Goal: Navigation & Orientation: Find specific page/section

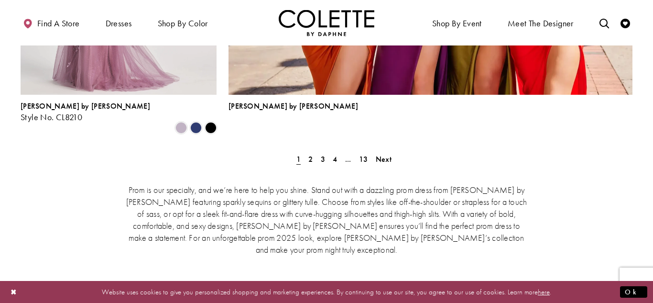
scroll to position [2242, 0]
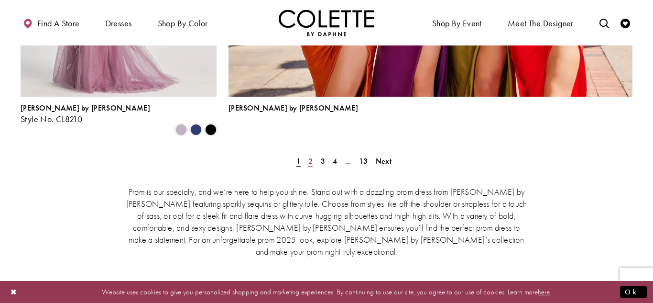
click at [311, 156] on span "2" at bounding box center [310, 161] width 4 height 10
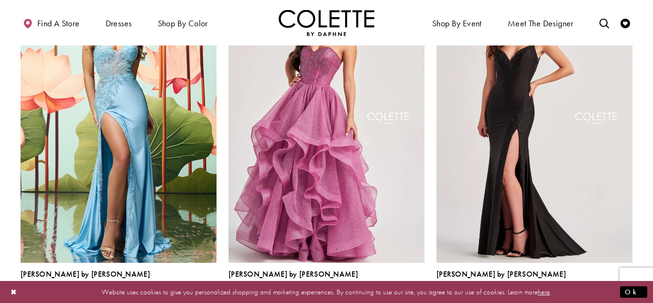
scroll to position [1375, 0]
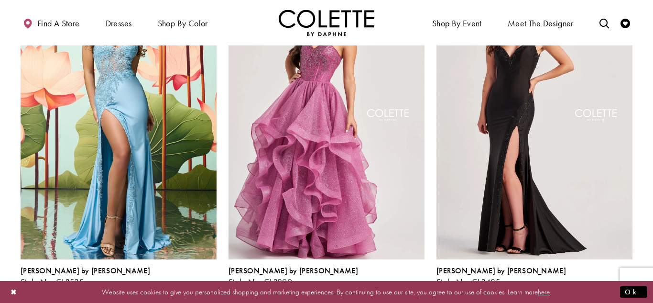
click at [419, 286] on span "Product List" at bounding box center [418, 291] width 11 height 11
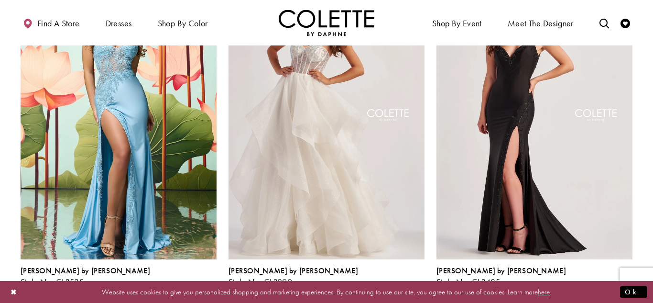
click at [405, 286] on span "Product List" at bounding box center [403, 291] width 11 height 11
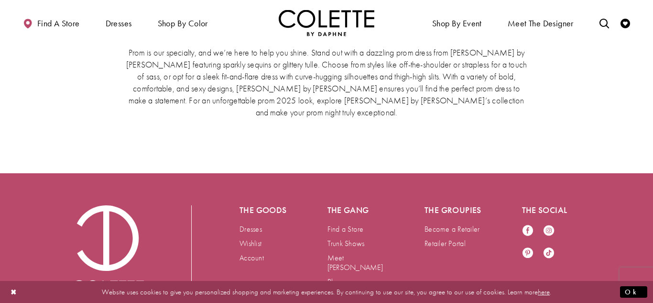
scroll to position [1927, 0]
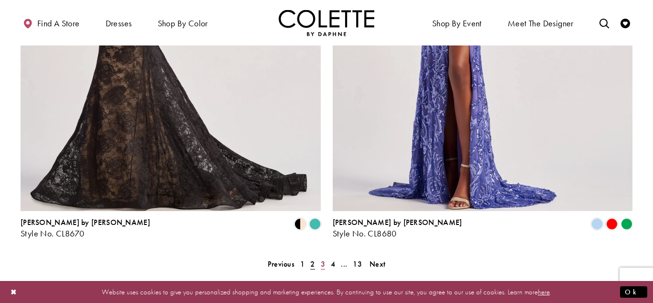
click at [324, 259] on span "3" at bounding box center [323, 264] width 4 height 10
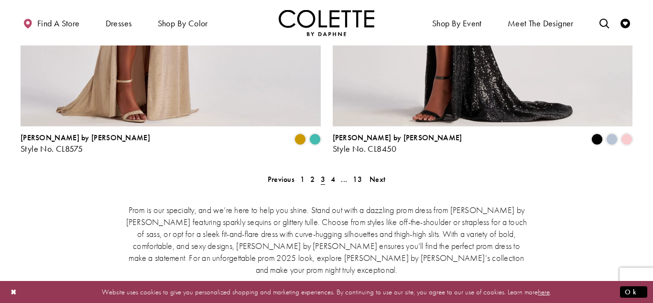
scroll to position [1999, 0]
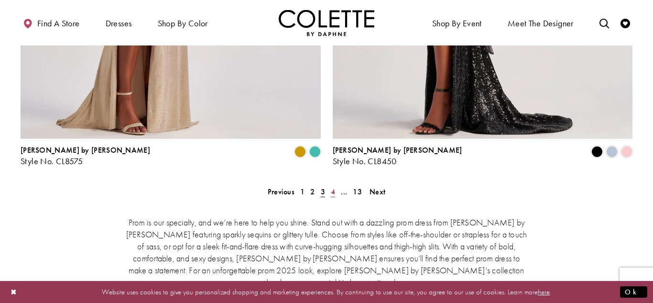
click at [333, 186] on span "4" at bounding box center [333, 191] width 4 height 10
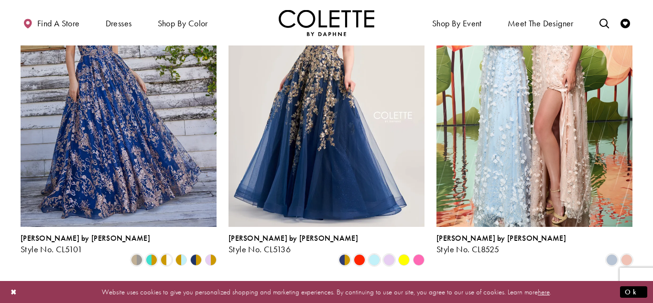
scroll to position [1409, 0]
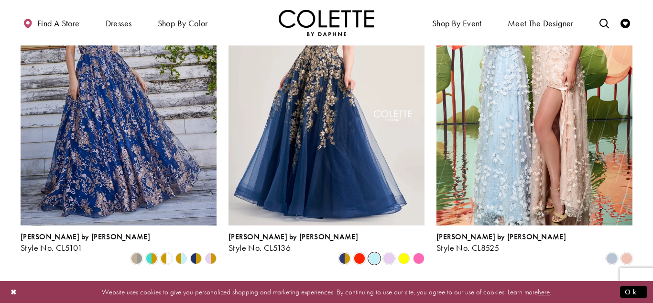
click at [374, 252] on span "Product List" at bounding box center [374, 257] width 11 height 11
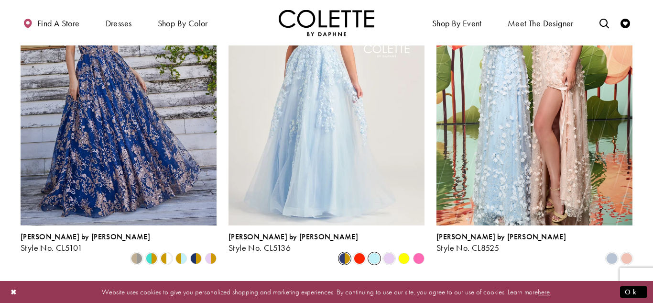
click at [346, 252] on span "Product List" at bounding box center [344, 257] width 11 height 11
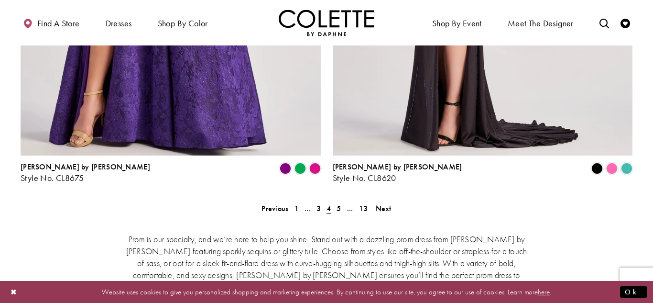
scroll to position [1979, 0]
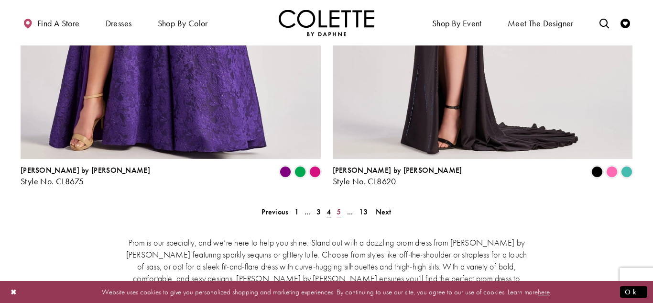
click at [339, 207] on span "5" at bounding box center [339, 212] width 4 height 10
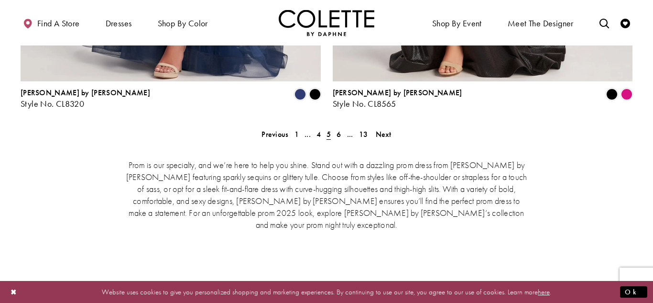
scroll to position [2063, 0]
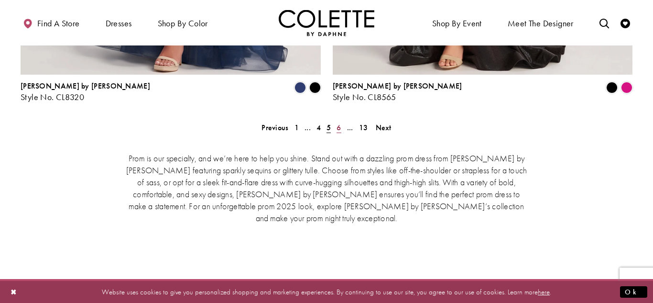
click at [336, 121] on link "6" at bounding box center [339, 128] width 10 height 14
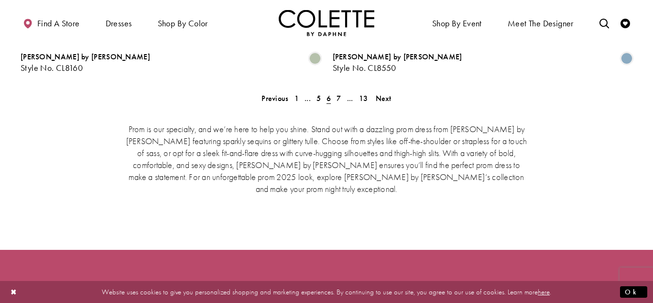
scroll to position [2095, 0]
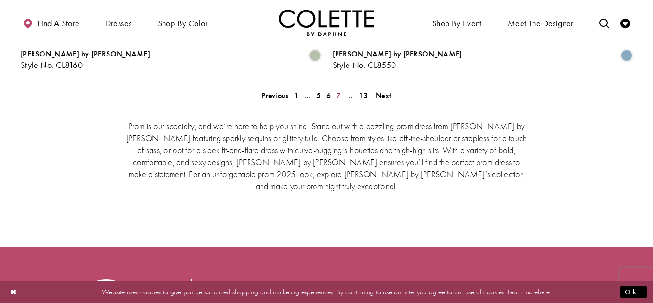
click at [337, 90] on span "7" at bounding box center [339, 95] width 4 height 10
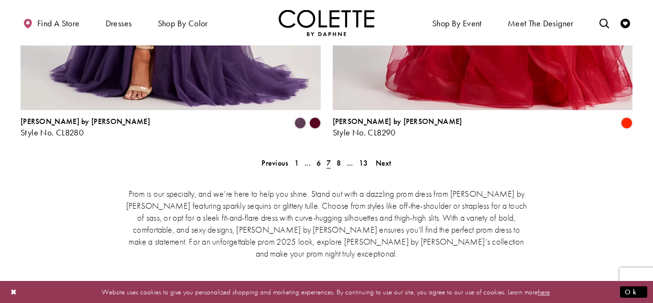
scroll to position [2030, 0]
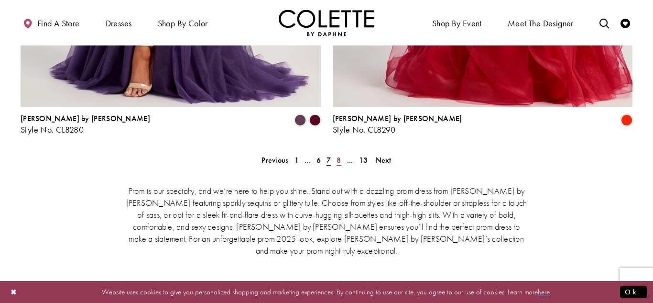
click at [337, 155] on span "8" at bounding box center [339, 160] width 4 height 10
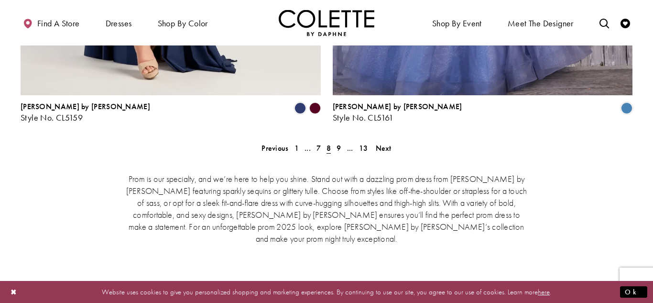
scroll to position [2044, 0]
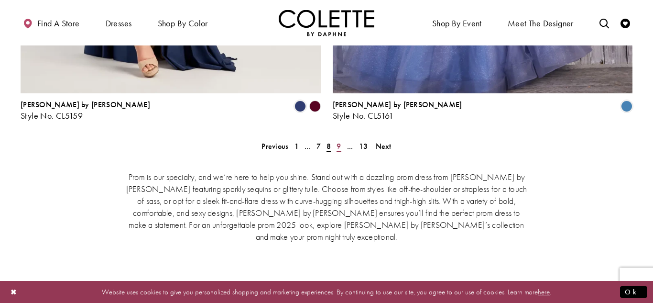
click at [338, 141] on span "9" at bounding box center [339, 146] width 4 height 10
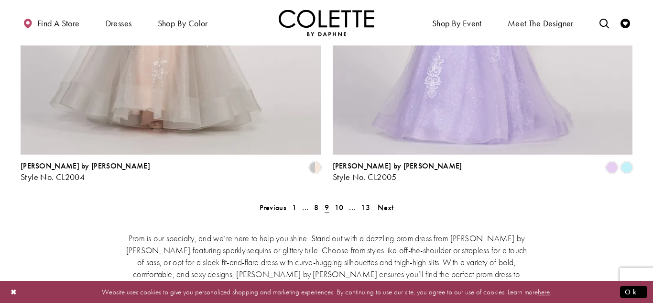
scroll to position [1986, 0]
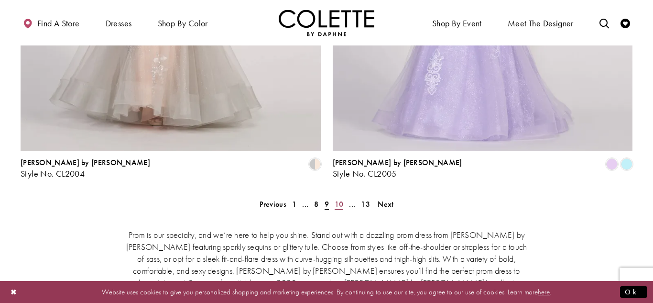
click at [337, 199] on span "10" at bounding box center [339, 204] width 9 height 10
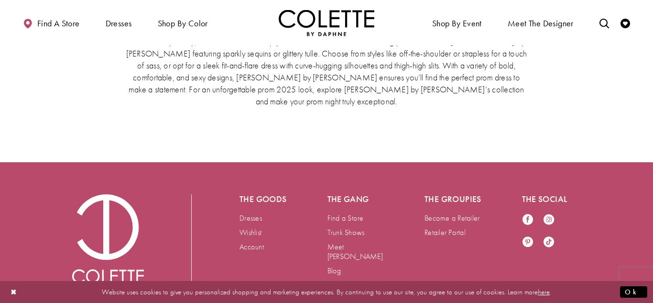
scroll to position [1979, 0]
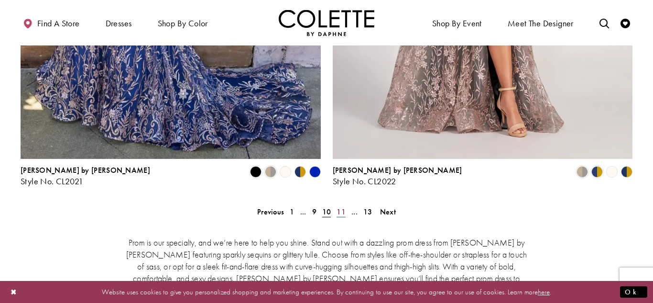
click at [345, 207] on span "11" at bounding box center [341, 212] width 9 height 10
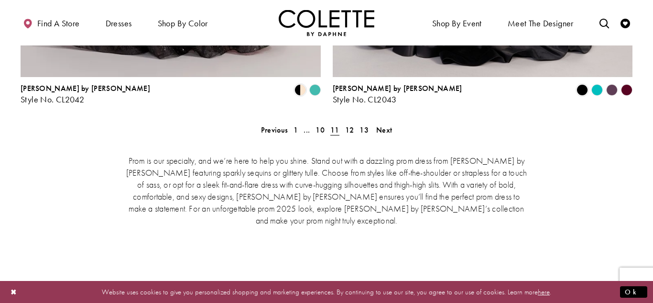
scroll to position [2063, 0]
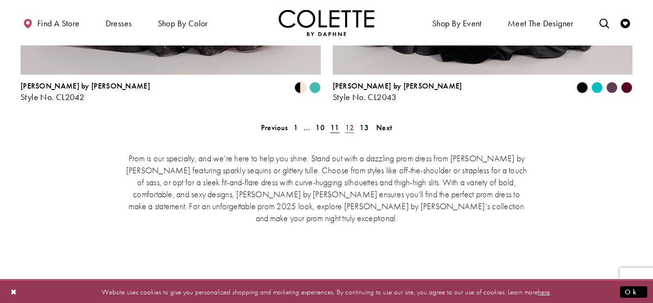
click at [348, 122] on span "12" at bounding box center [349, 127] width 9 height 10
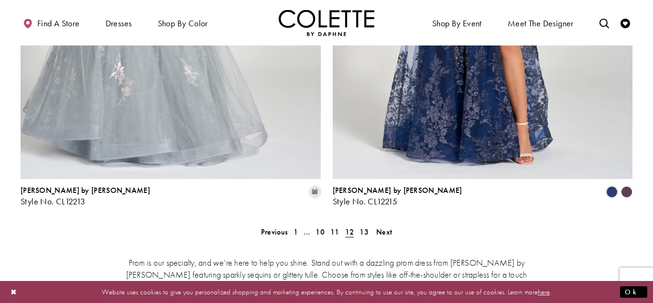
scroll to position [1960, 0]
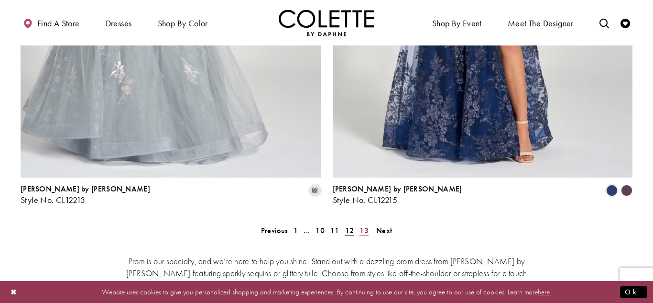
click at [367, 225] on span "13" at bounding box center [364, 230] width 9 height 10
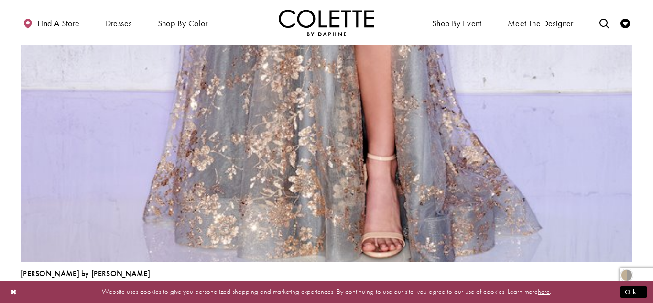
scroll to position [2292, 0]
